Goal: Task Accomplishment & Management: Use online tool/utility

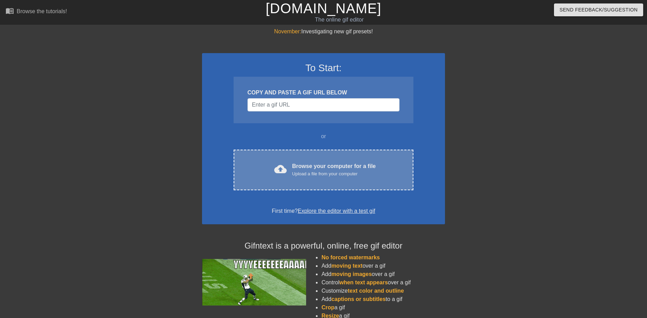
click at [292, 167] on div "Browse your computer for a file Upload a file from your computer" at bounding box center [334, 169] width 84 height 15
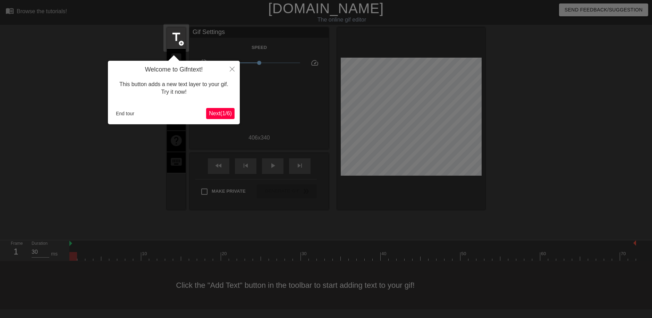
click at [221, 113] on span "Next ( 1 / 6 )" at bounding box center [220, 113] width 23 height 6
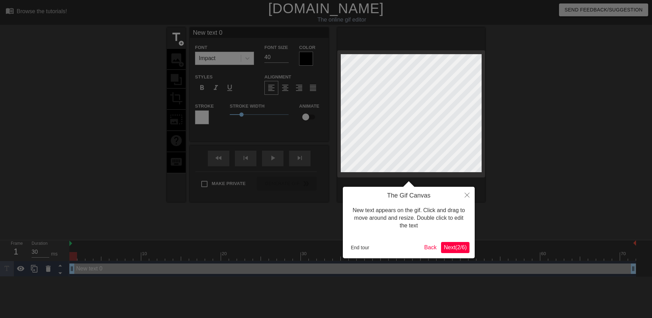
click at [448, 247] on span "Next ( 2 / 6 )" at bounding box center [455, 247] width 23 height 6
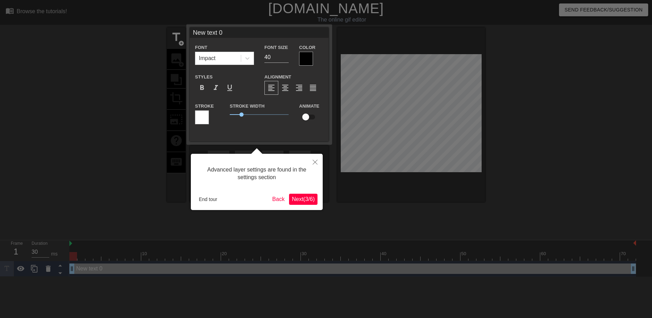
click at [311, 199] on span "Next ( 3 / 6 )" at bounding box center [303, 199] width 23 height 6
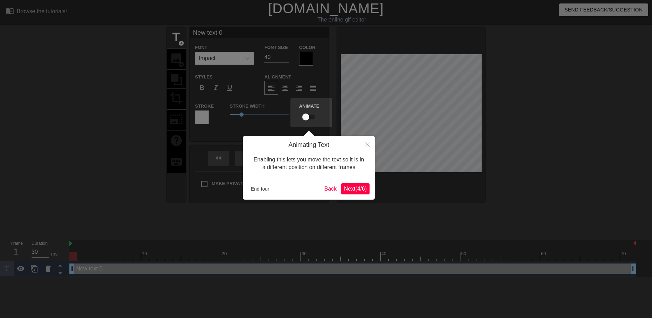
click at [359, 193] on button "Next ( 4 / 6 )" at bounding box center [355, 188] width 28 height 11
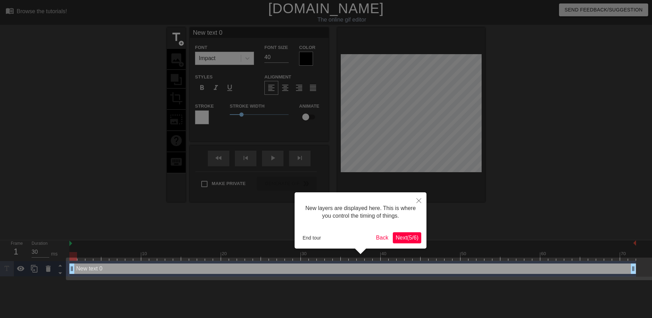
click at [405, 239] on span "Next ( 5 / 6 )" at bounding box center [407, 238] width 23 height 6
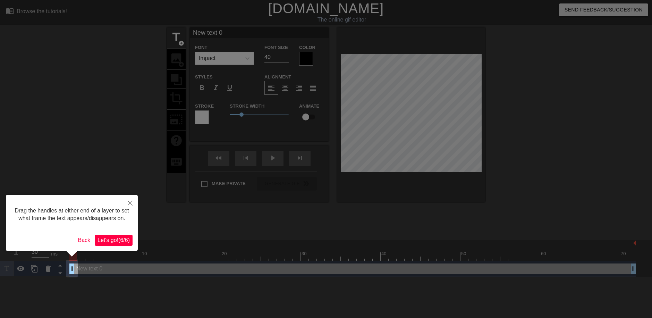
click at [116, 238] on span "Let's go! ( 6 / 6 )" at bounding box center [113, 240] width 32 height 6
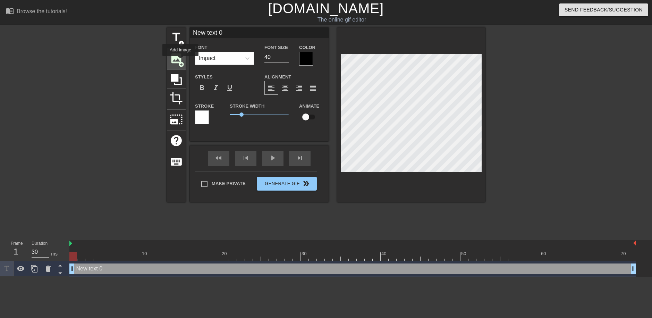
click at [180, 61] on span "add_circle" at bounding box center [181, 64] width 6 height 6
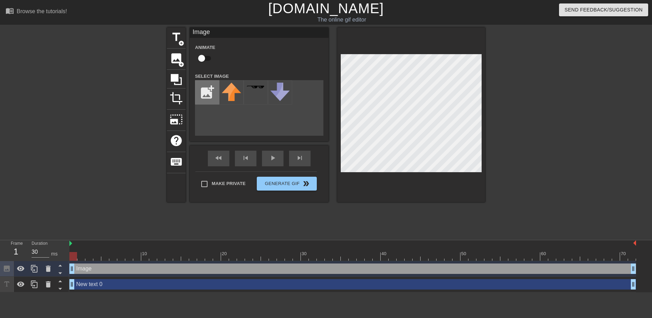
click at [203, 92] on input "file" at bounding box center [207, 92] width 24 height 24
type input "C:\fakepath\[PERSON_NAME].gif"
click at [229, 86] on img at bounding box center [231, 87] width 19 height 8
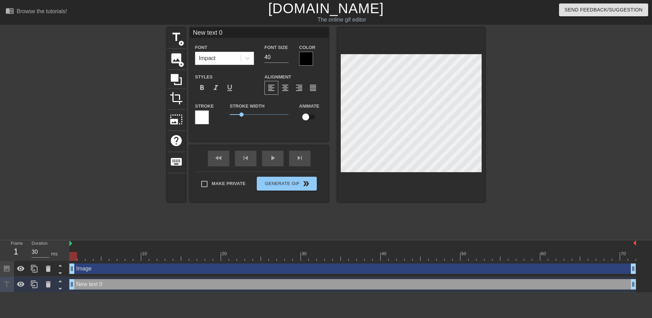
drag, startPoint x: 406, startPoint y: 173, endPoint x: 535, endPoint y: 121, distance: 139.0
click at [535, 121] on div at bounding box center [545, 131] width 104 height 208
click at [180, 80] on icon at bounding box center [176, 79] width 13 height 13
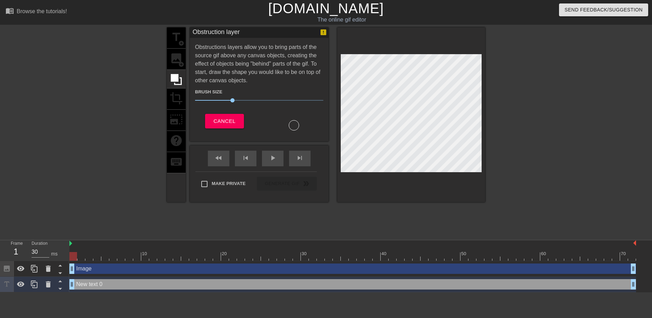
click at [184, 95] on div "title add_circle image add_circle crop photo_size_select_large help keyboard" at bounding box center [176, 114] width 19 height 175
click at [180, 105] on div "title add_circle image add_circle crop photo_size_select_large help keyboard" at bounding box center [176, 114] width 19 height 175
click at [221, 122] on span "Cancel" at bounding box center [224, 121] width 22 height 9
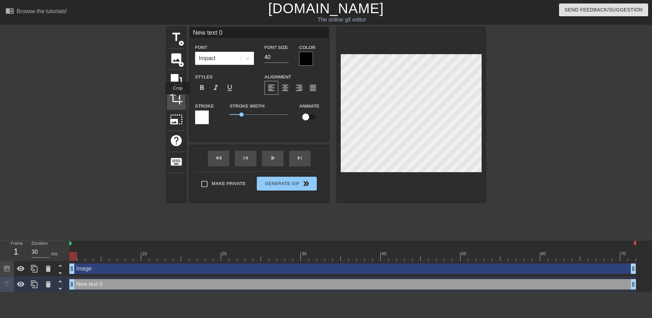
click at [178, 99] on span "crop" at bounding box center [176, 98] width 13 height 13
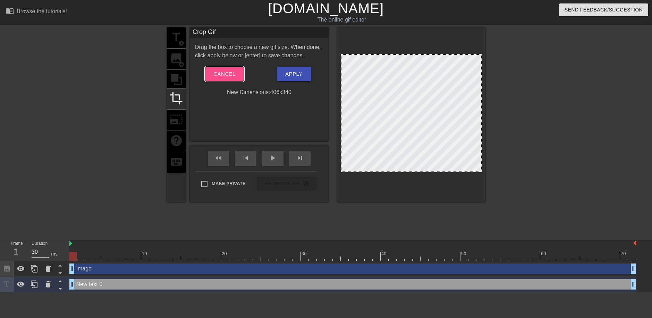
click at [233, 73] on span "Cancel" at bounding box center [224, 73] width 22 height 9
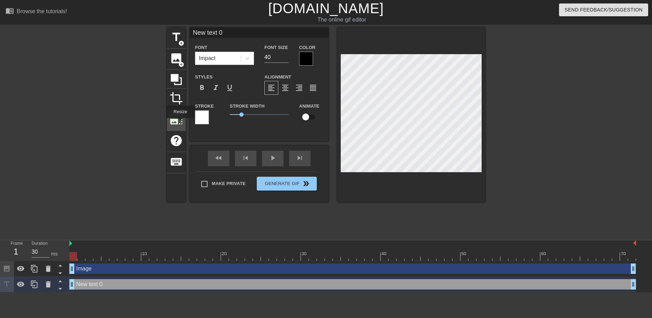
click at [180, 122] on span "photo_size_select_large" at bounding box center [176, 119] width 13 height 13
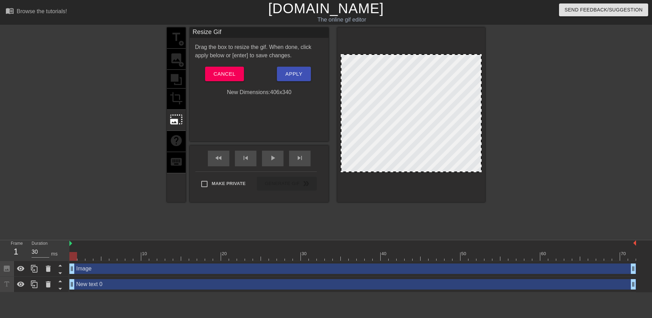
drag, startPoint x: 342, startPoint y: 56, endPoint x: 353, endPoint y: 70, distance: 18.1
click at [357, 72] on div at bounding box center [411, 113] width 141 height 118
drag, startPoint x: 339, startPoint y: 54, endPoint x: 353, endPoint y: 69, distance: 20.1
click at [353, 69] on div at bounding box center [411, 114] width 148 height 175
click at [364, 74] on div at bounding box center [411, 113] width 141 height 118
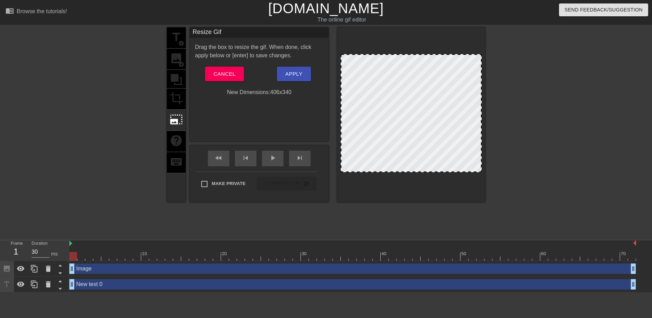
drag, startPoint x: 338, startPoint y: 48, endPoint x: 364, endPoint y: 59, distance: 28.5
click at [364, 59] on div at bounding box center [411, 114] width 148 height 175
drag, startPoint x: 432, startPoint y: 121, endPoint x: 433, endPoint y: 131, distance: 9.5
click at [438, 117] on div at bounding box center [411, 113] width 141 height 118
drag, startPoint x: 433, startPoint y: 131, endPoint x: 443, endPoint y: 135, distance: 10.4
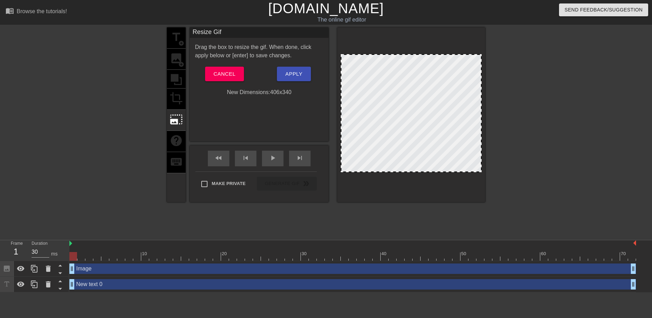
click at [468, 144] on div at bounding box center [411, 113] width 141 height 118
click at [226, 71] on span "Cancel" at bounding box center [224, 73] width 22 height 9
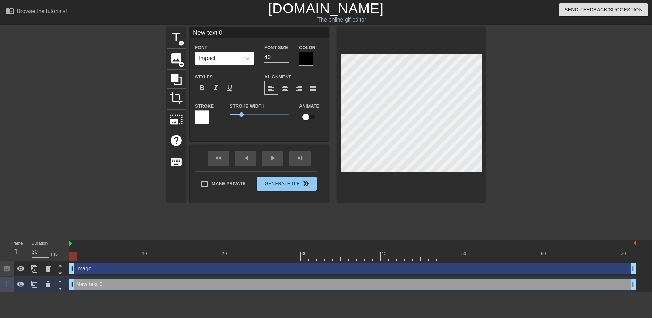
click at [245, 55] on icon at bounding box center [247, 58] width 7 height 7
click at [252, 61] on div at bounding box center [247, 58] width 12 height 12
drag, startPoint x: 340, startPoint y: 84, endPoint x: 393, endPoint y: 221, distance: 147.4
click at [394, 221] on div "title add_circle image add_circle crop photo_size_select_large help keyboard Ne…" at bounding box center [326, 131] width 318 height 208
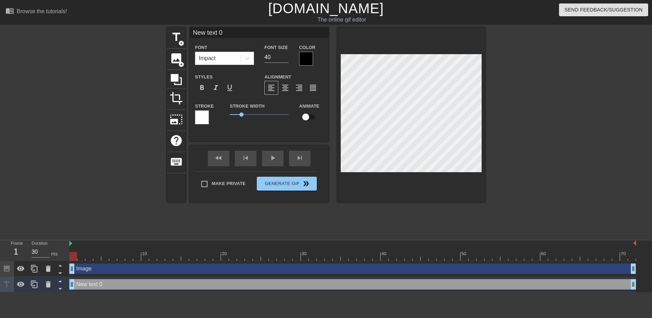
type input "New 0"
type textarea "New 0"
type input "New 0"
type textarea "New 0"
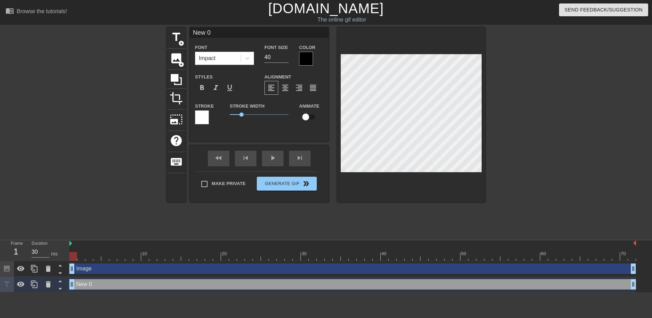
type input "Ne 0"
type textarea "Ne 0"
type input "N 0"
type textarea "N 0"
type input "0"
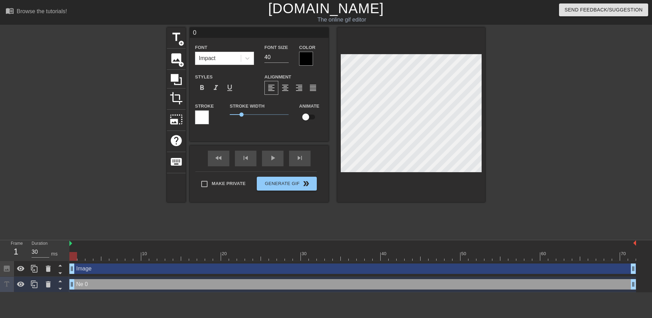
scroll to position [1, 1]
type textarea "0"
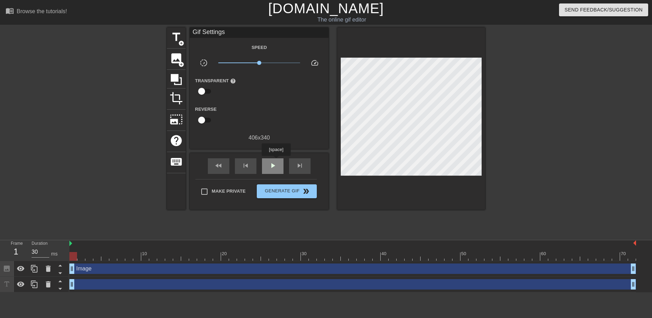
click at [276, 161] on span "play_arrow" at bounding box center [273, 165] width 8 height 8
drag, startPoint x: 258, startPoint y: 62, endPoint x: 238, endPoint y: 65, distance: 20.0
click at [238, 65] on span "x0.351" at bounding box center [259, 63] width 82 height 8
drag, startPoint x: 238, startPoint y: 61, endPoint x: 245, endPoint y: 61, distance: 7.6
click at [240, 61] on span "x0.305" at bounding box center [238, 63] width 4 height 4
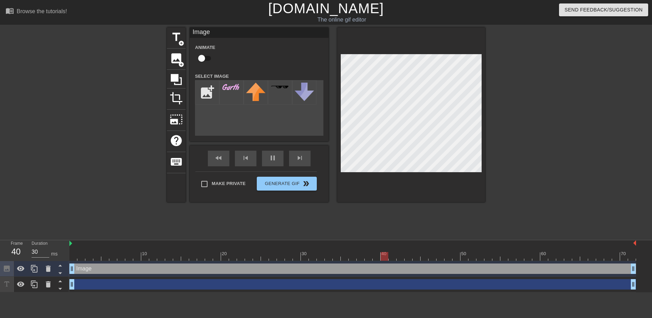
click at [190, 283] on div "drag_handle drag_handle" at bounding box center [352, 284] width 567 height 10
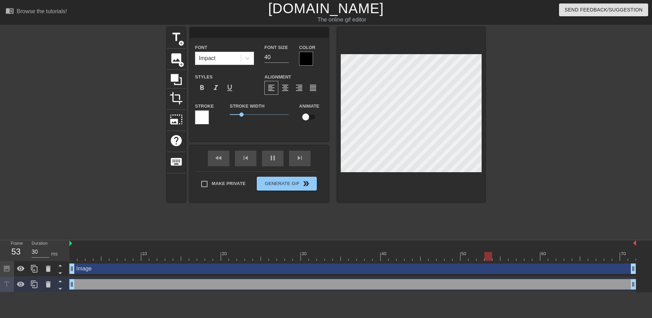
click at [197, 272] on div "Image drag_handle drag_handle" at bounding box center [352, 268] width 567 height 10
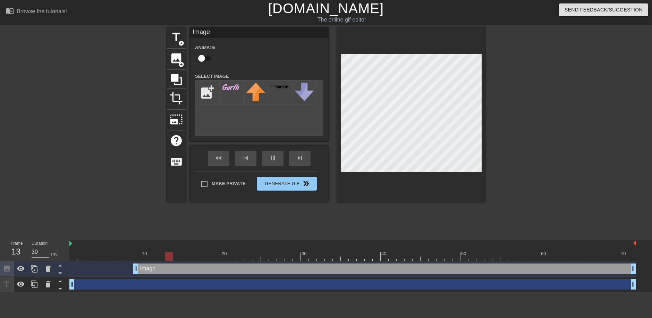
drag, startPoint x: 71, startPoint y: 269, endPoint x: 132, endPoint y: 269, distance: 61.1
click at [132, 269] on div "Image drag_handle drag_handle" at bounding box center [352, 268] width 567 height 10
drag, startPoint x: 135, startPoint y: 270, endPoint x: 61, endPoint y: 274, distance: 74.0
click at [61, 274] on div "Frame 2 Duration 30 ms 10 20 30 40 50 60 70 Image drag_handle drag_handle drag_…" at bounding box center [326, 266] width 652 height 52
click at [26, 272] on div at bounding box center [21, 268] width 14 height 15
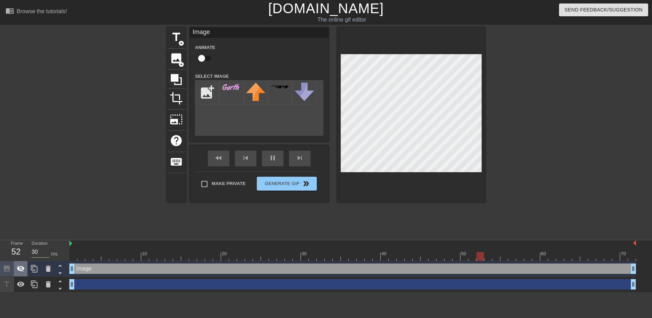
click at [26, 272] on div at bounding box center [21, 268] width 14 height 15
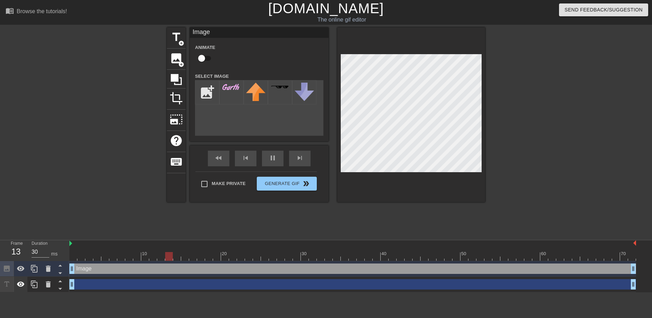
click at [20, 286] on icon at bounding box center [21, 283] width 8 height 5
click at [20, 286] on icon at bounding box center [21, 284] width 8 height 7
click at [20, 286] on icon at bounding box center [21, 283] width 8 height 5
click at [20, 286] on icon at bounding box center [21, 284] width 8 height 7
click at [20, 286] on icon at bounding box center [21, 283] width 8 height 5
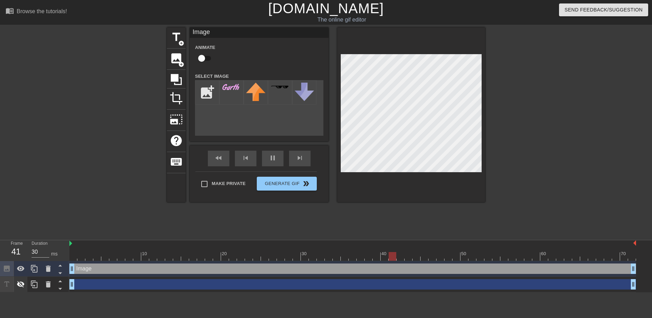
click at [20, 285] on icon at bounding box center [21, 284] width 8 height 7
click at [24, 271] on icon at bounding box center [21, 268] width 8 height 8
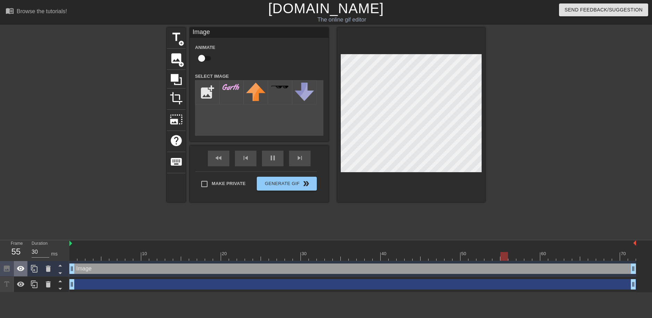
click at [24, 271] on icon at bounding box center [21, 268] width 8 height 8
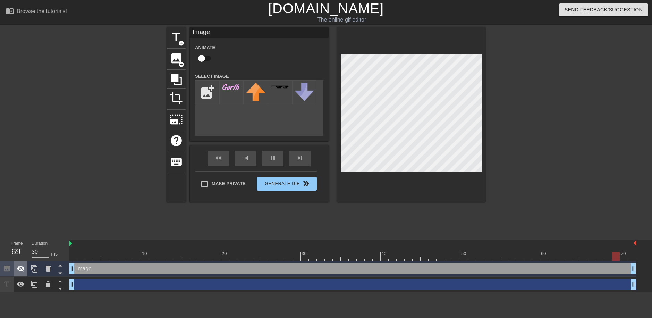
click at [24, 271] on icon at bounding box center [21, 268] width 8 height 8
click at [181, 41] on span "add_circle" at bounding box center [181, 43] width 6 height 6
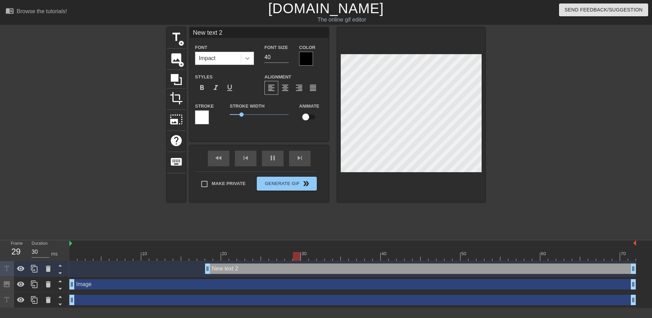
click at [251, 56] on icon at bounding box center [247, 58] width 7 height 7
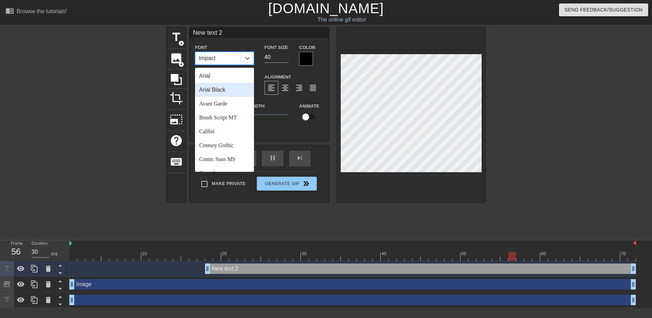
scroll to position [22, 0]
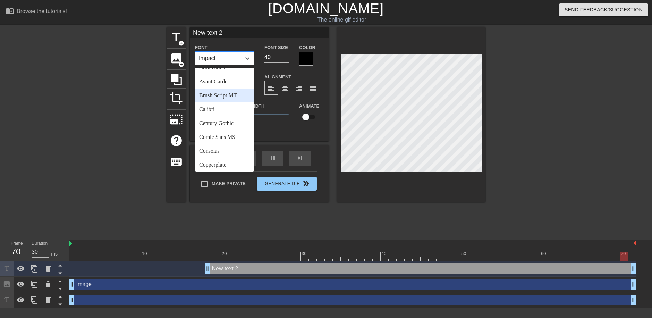
click at [224, 98] on div "Brush Script MT" at bounding box center [224, 95] width 59 height 14
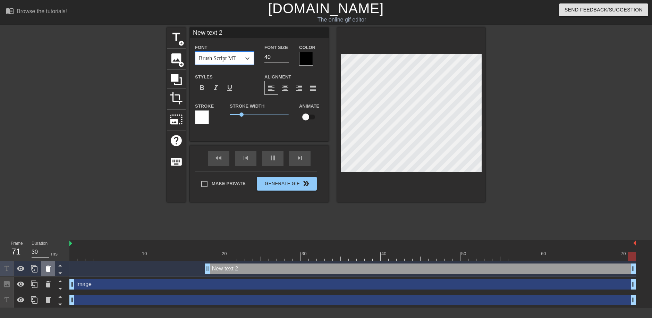
click at [48, 271] on icon at bounding box center [48, 268] width 5 height 6
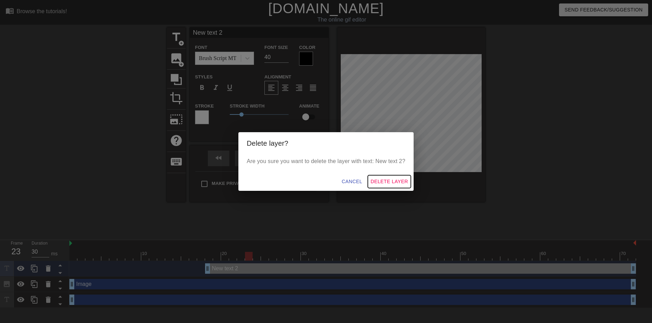
click at [385, 179] on span "Delete Layer" at bounding box center [389, 181] width 37 height 9
